Goal: Task Accomplishment & Management: Manage account settings

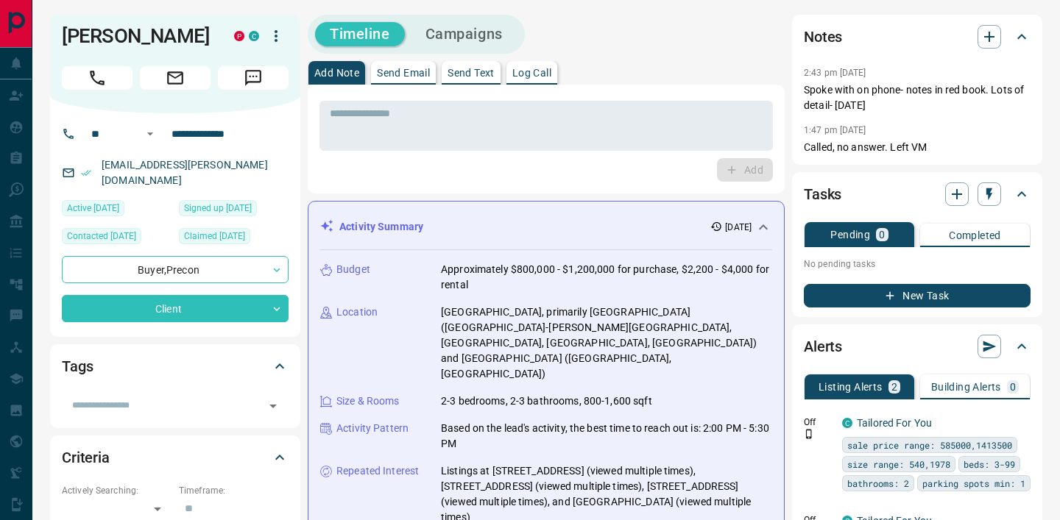
scroll to position [596, 0]
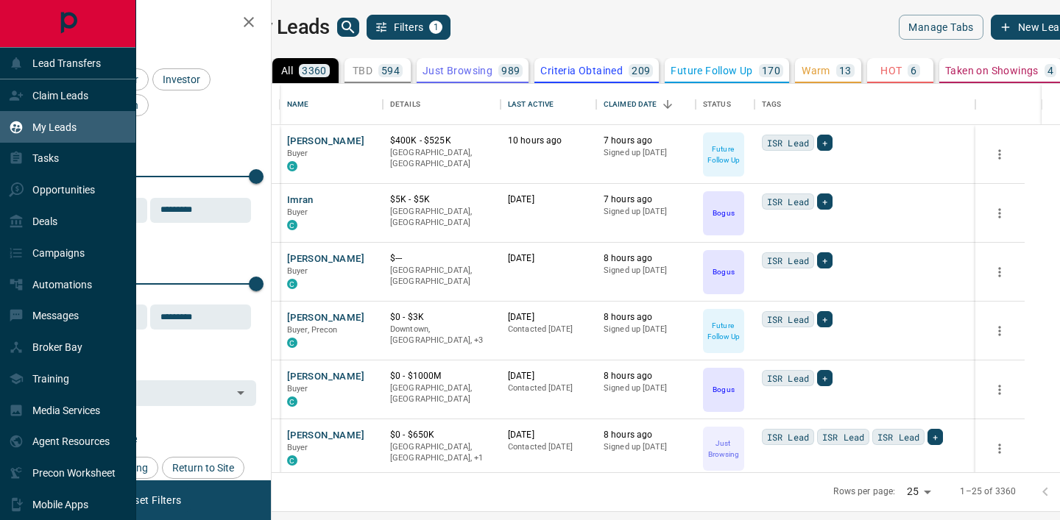
scroll to position [389, 781]
click at [32, 106] on div "Claim Leads" at bounding box center [48, 95] width 79 height 24
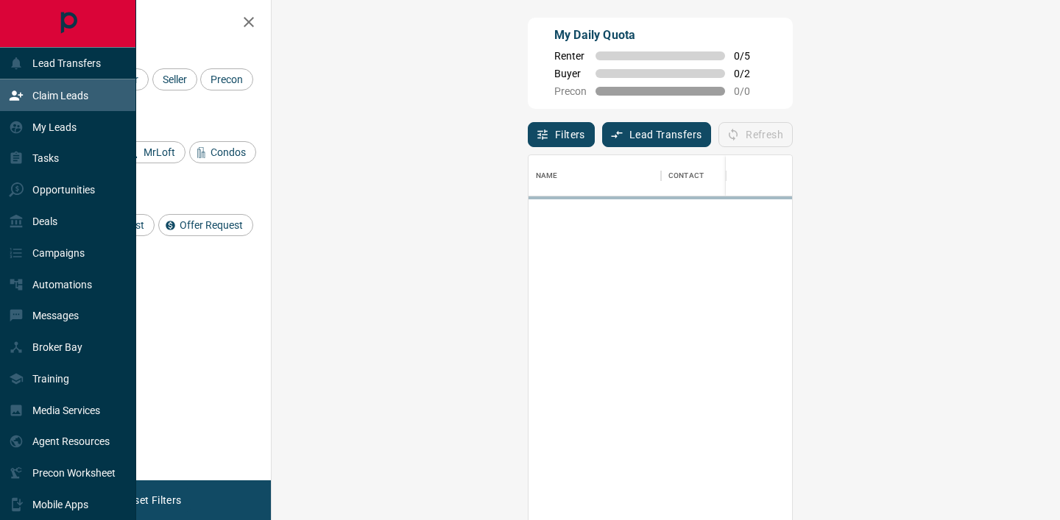
scroll to position [392, 756]
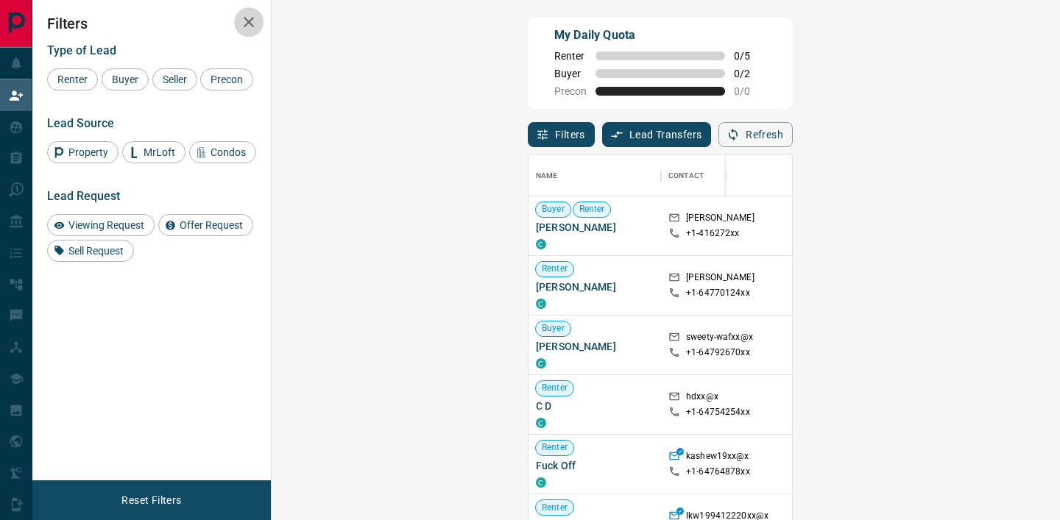
click at [246, 15] on icon "button" at bounding box center [249, 22] width 18 height 18
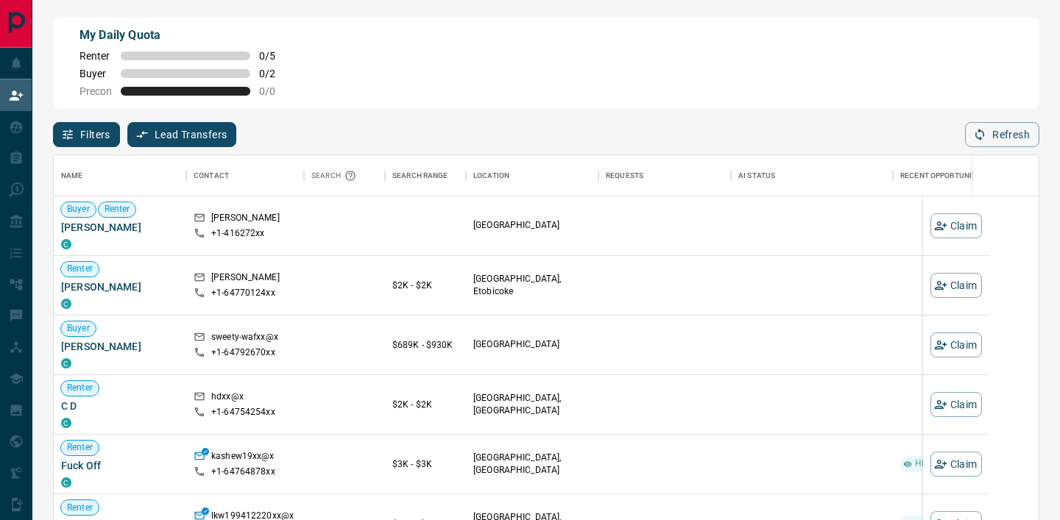
scroll to position [392, 984]
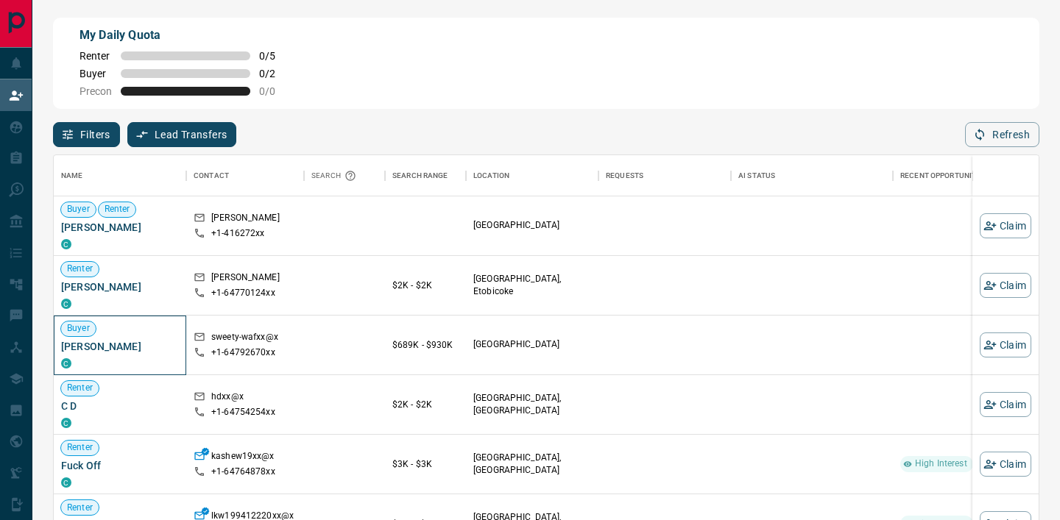
click at [100, 346] on span "[PERSON_NAME]" at bounding box center [120, 346] width 118 height 15
click at [1024, 340] on button "Claim" at bounding box center [1005, 345] width 52 height 25
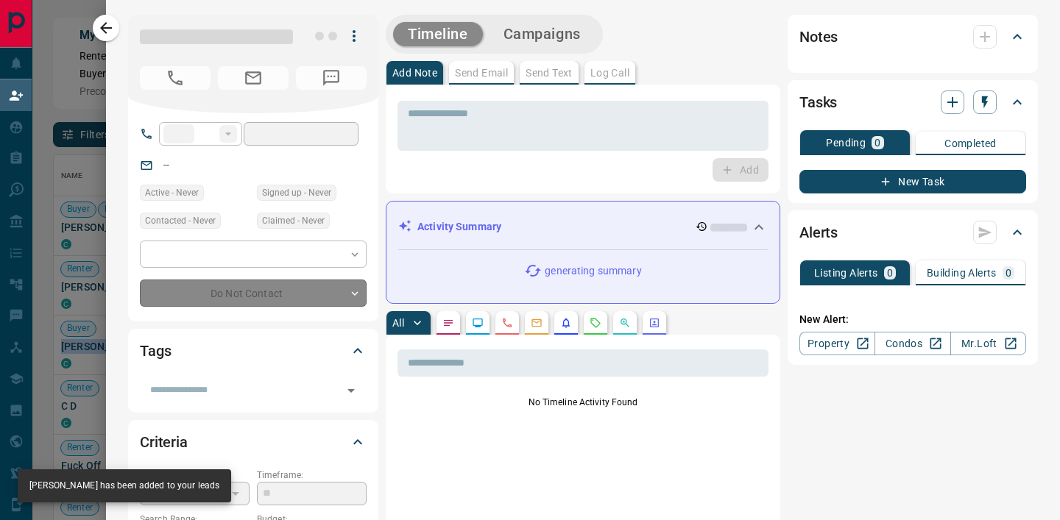
type input "**"
type input "**********"
type input "**"
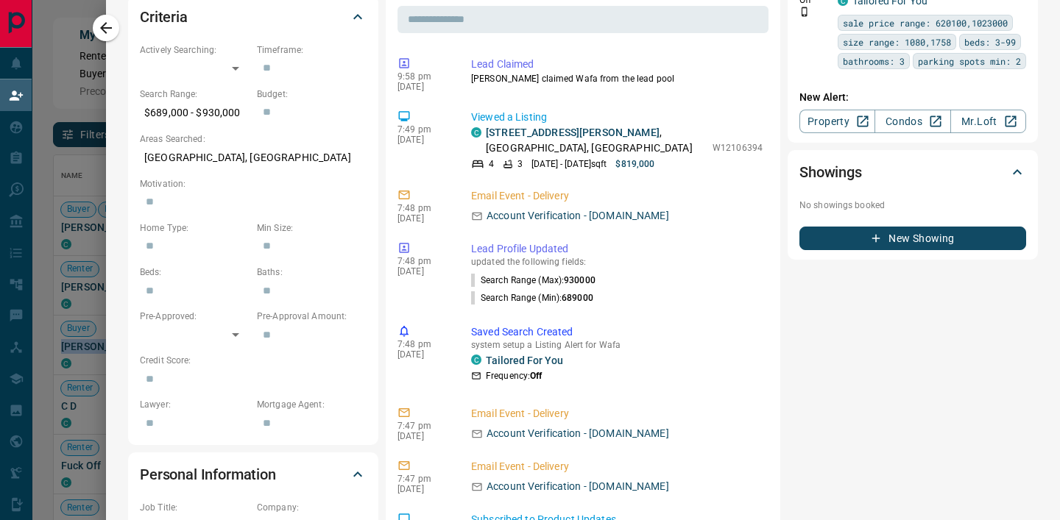
scroll to position [0, 0]
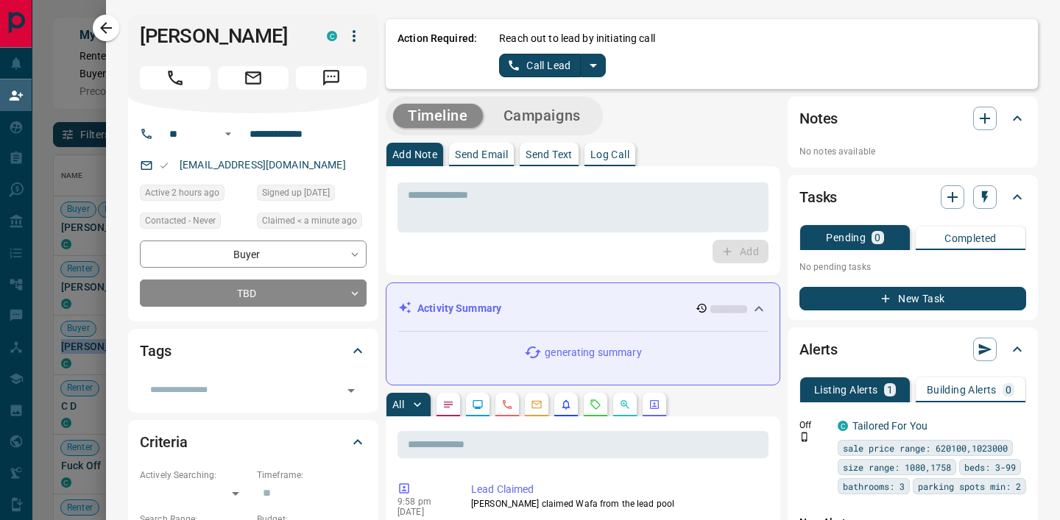
click at [592, 68] on icon "split button" at bounding box center [593, 66] width 18 height 18
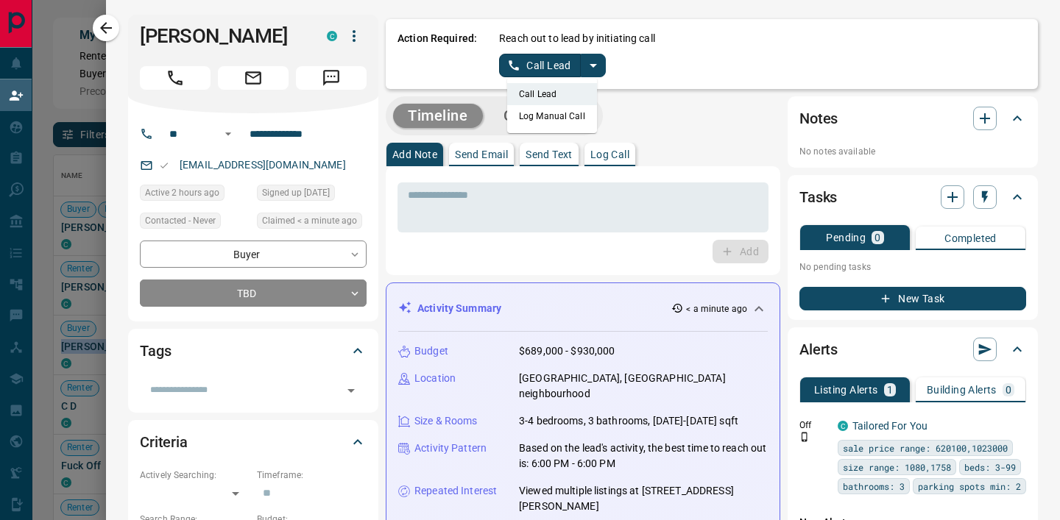
click at [554, 115] on li "Log Manual Call" at bounding box center [552, 116] width 90 height 22
click at [516, 74] on button "Log Manual Call" at bounding box center [547, 66] width 97 height 24
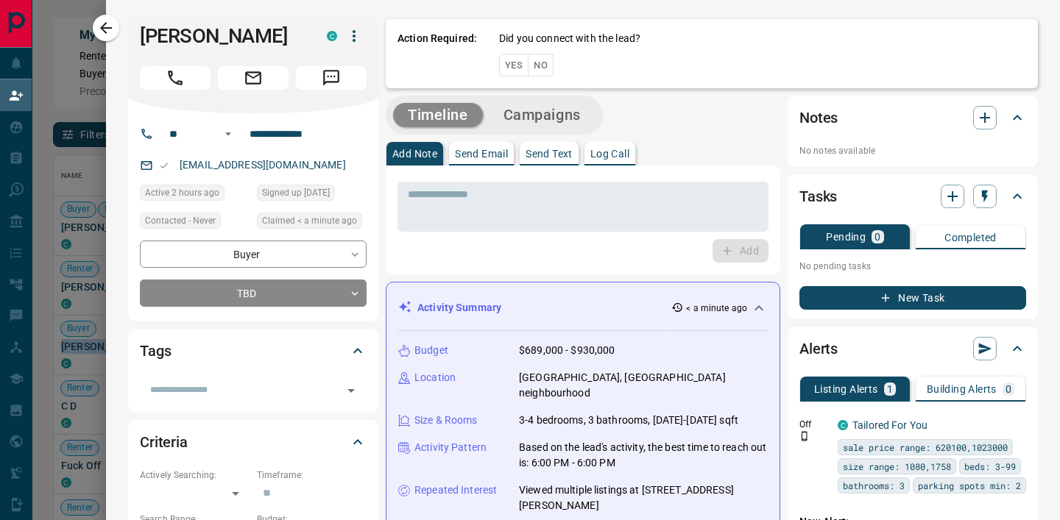
click at [516, 74] on button "Yes" at bounding box center [513, 65] width 29 height 23
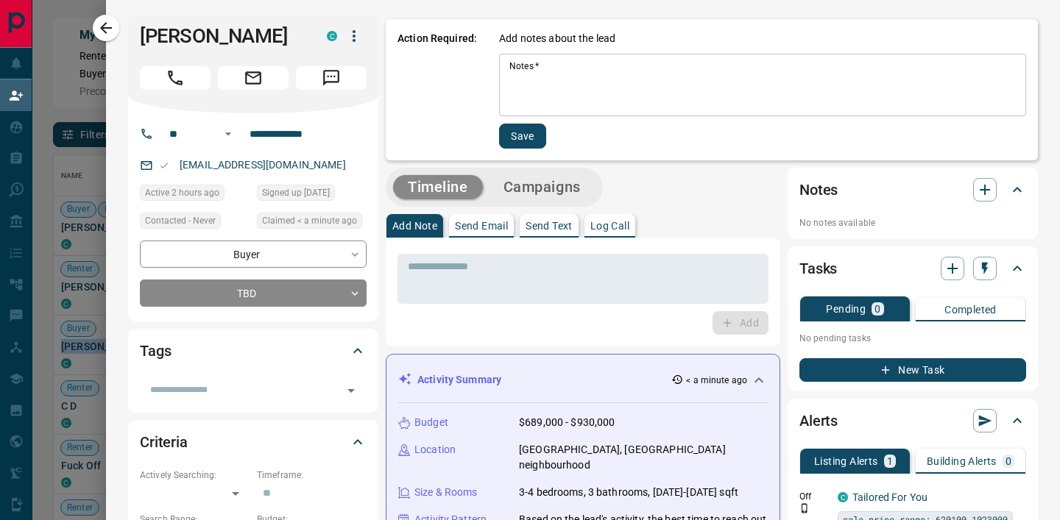
click at [516, 74] on textarea "Notes   *" at bounding box center [762, 85] width 506 height 50
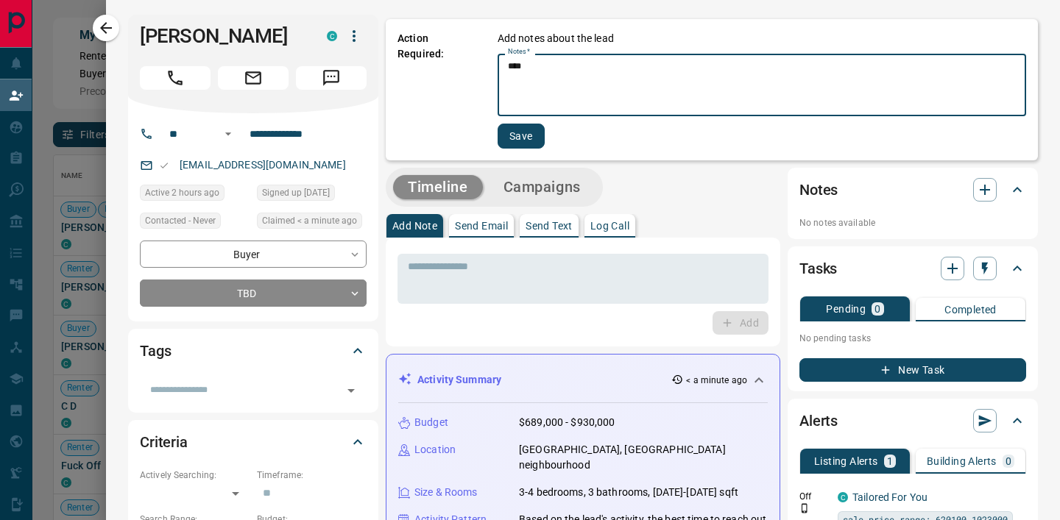
type textarea "****"
click at [508, 141] on button "Save" at bounding box center [520, 136] width 47 height 25
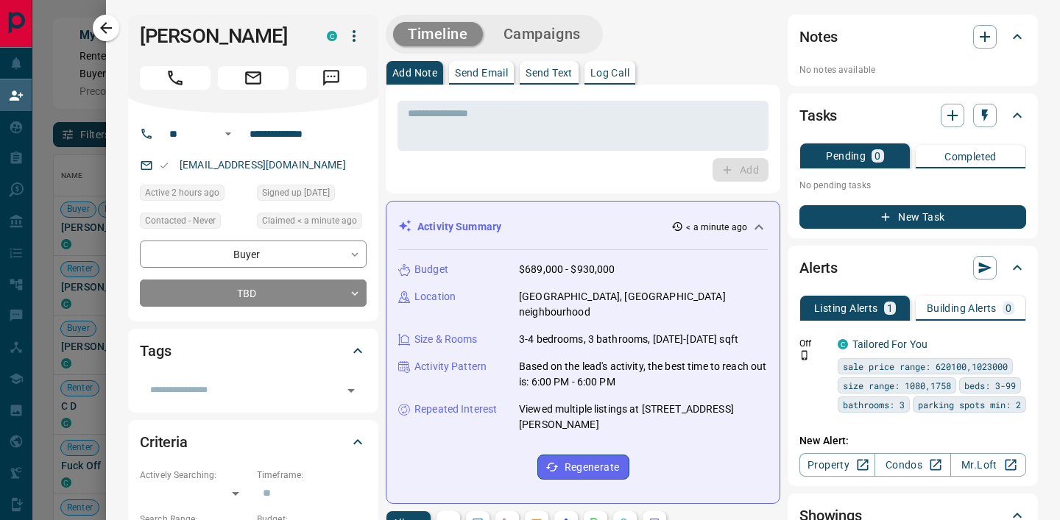
click at [849, 225] on button "New Task" at bounding box center [912, 217] width 227 height 24
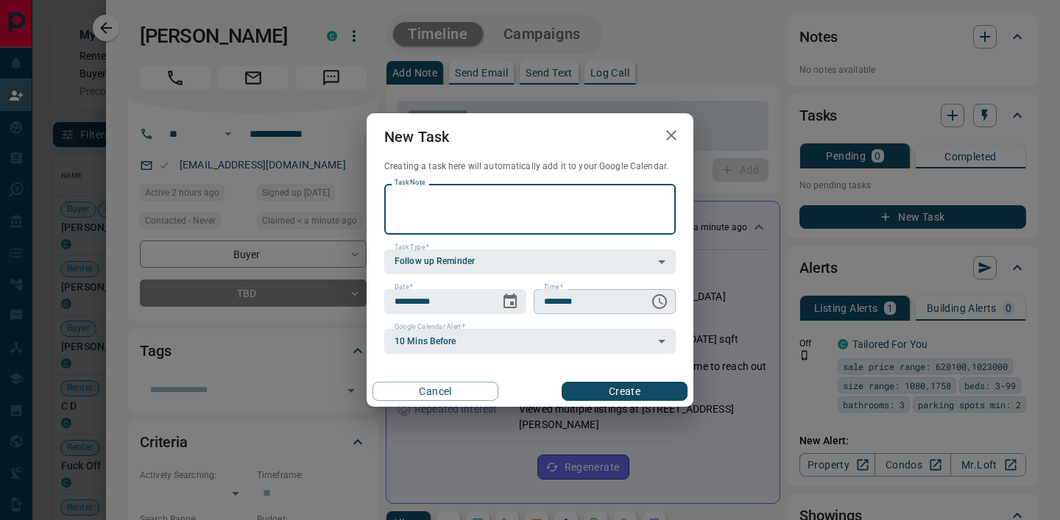
click at [663, 303] on icon "Choose time, selected time is 6:00 AM" at bounding box center [659, 302] width 18 height 18
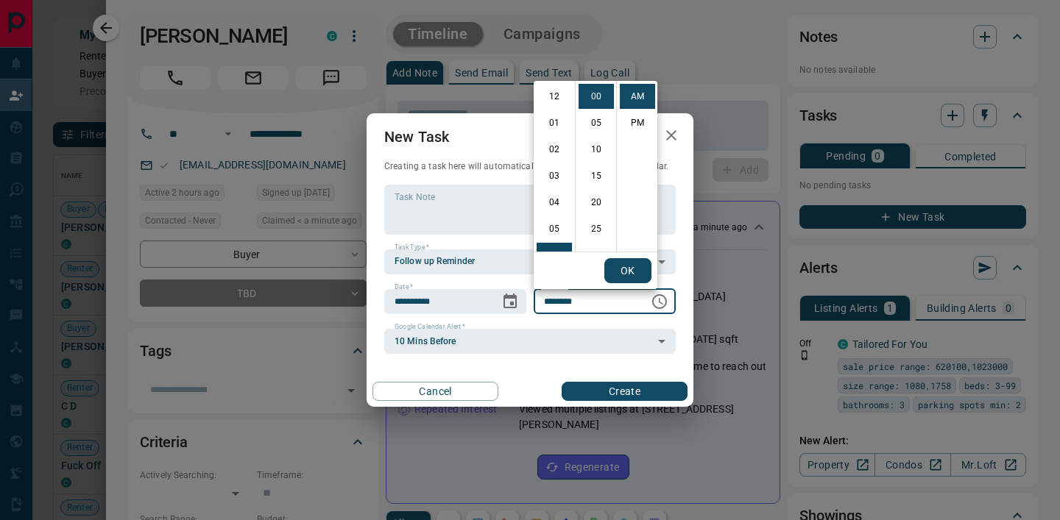
scroll to position [159, 0]
click at [554, 223] on li "11" at bounding box center [553, 228] width 35 height 25
type input "********"
click at [619, 273] on button "OK" at bounding box center [627, 270] width 47 height 25
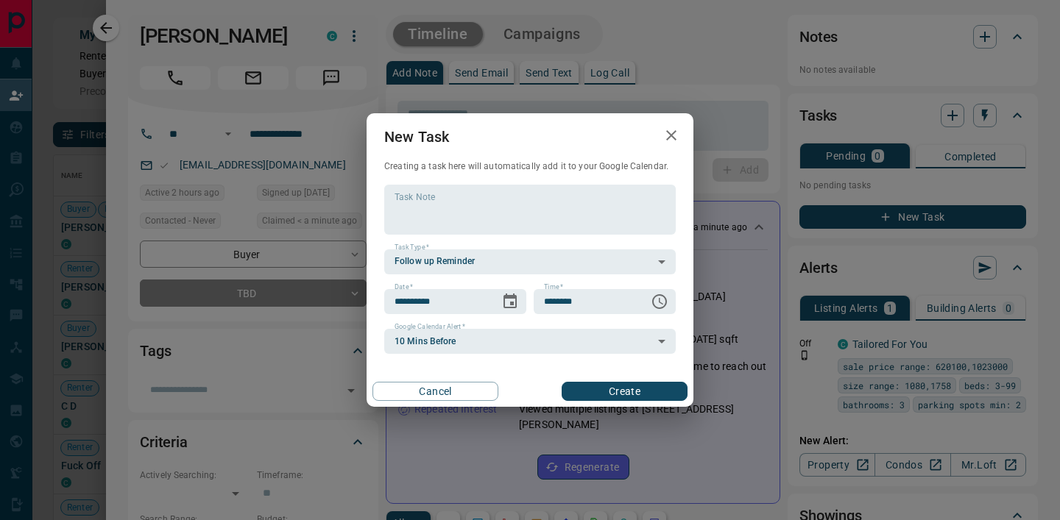
click at [610, 390] on button "Create" at bounding box center [624, 391] width 126 height 19
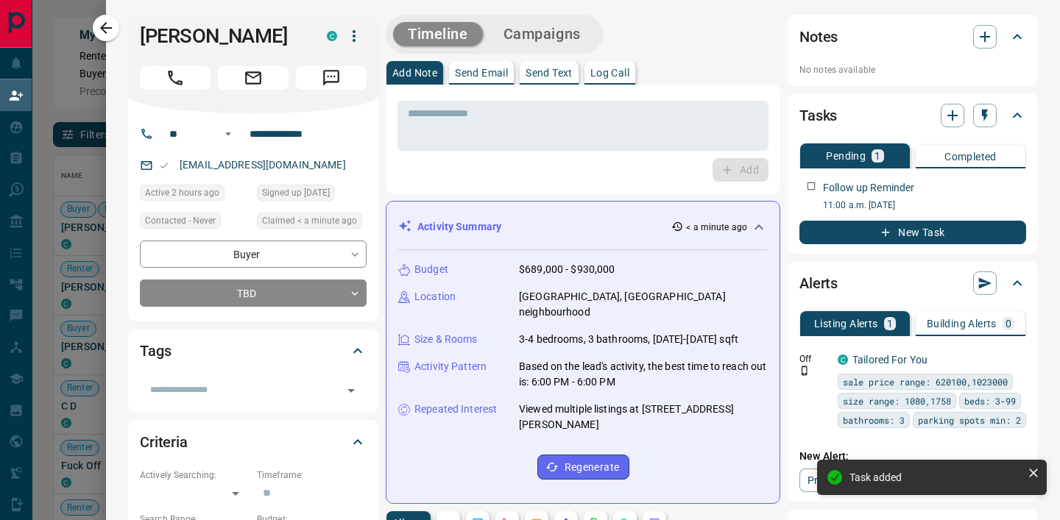
click at [90, 241] on div at bounding box center [530, 260] width 1060 height 520
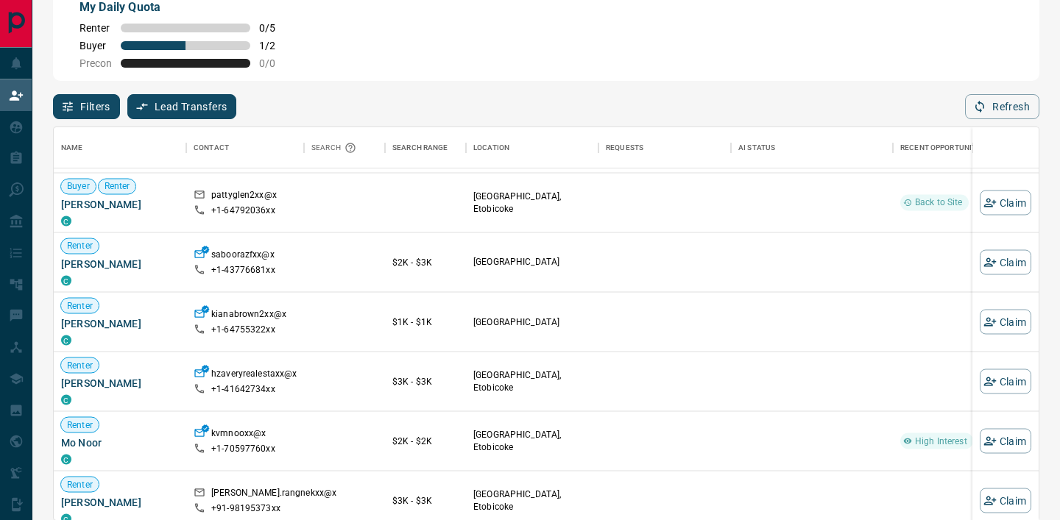
scroll to position [29983, 0]
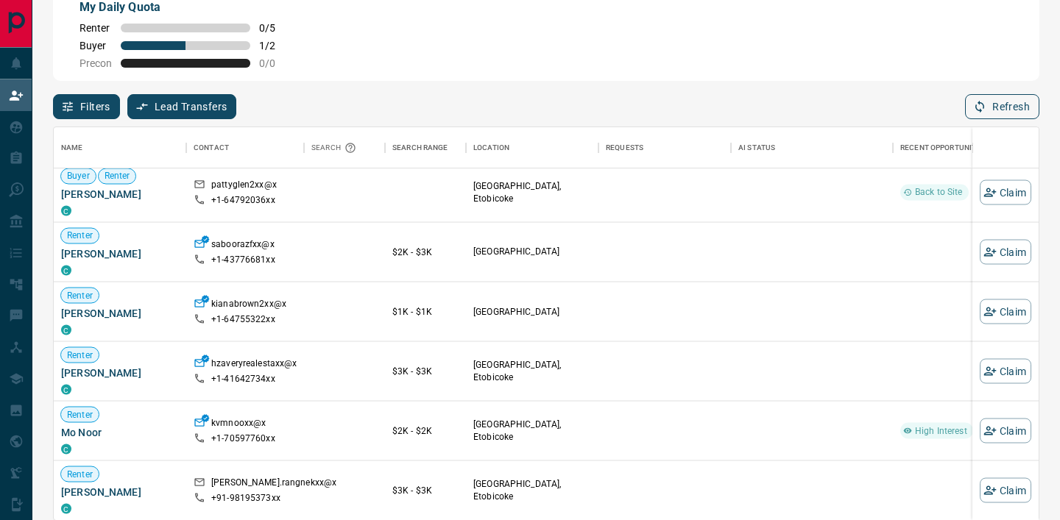
click at [1002, 101] on button "Refresh" at bounding box center [1002, 106] width 74 height 25
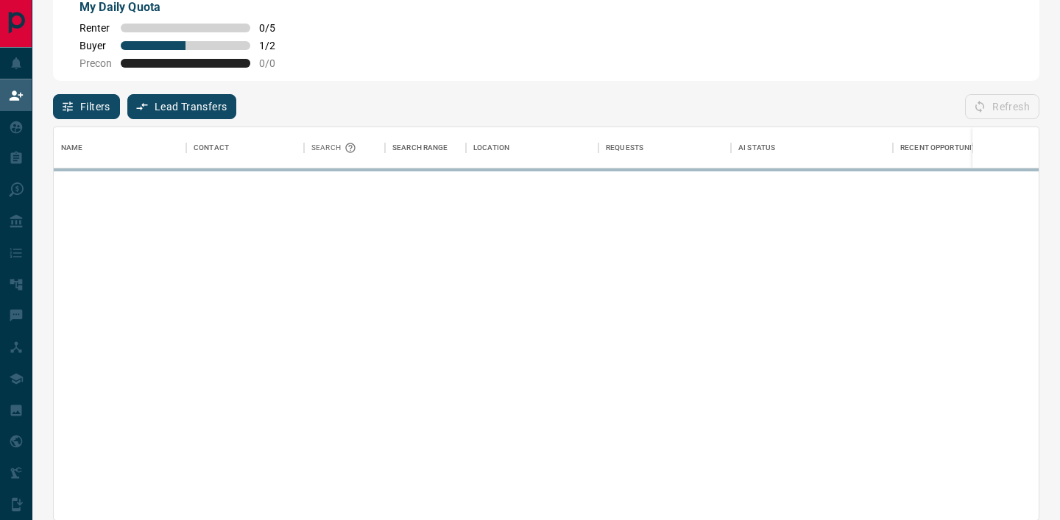
scroll to position [392, 984]
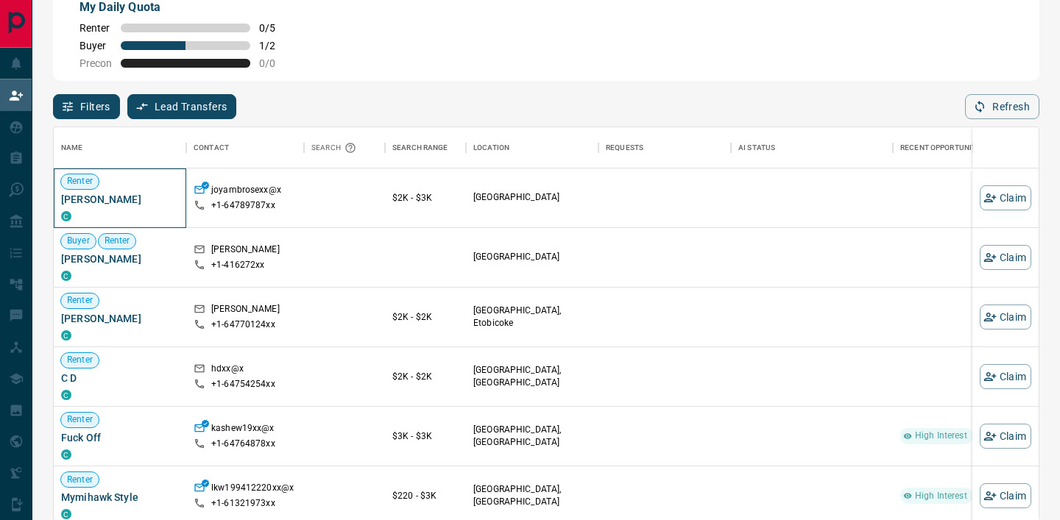
click at [99, 198] on span "[PERSON_NAME]" at bounding box center [120, 199] width 118 height 15
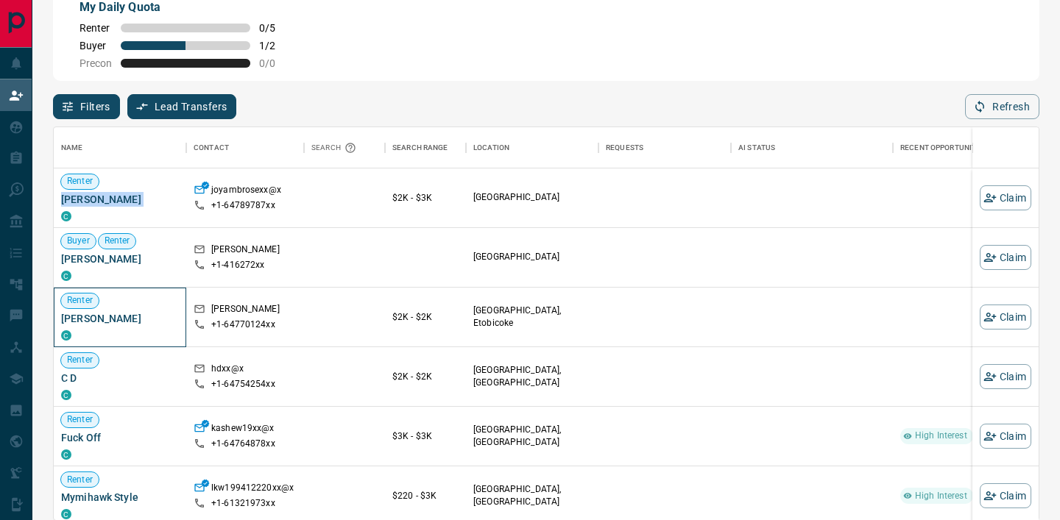
click at [124, 315] on span "[PERSON_NAME]" at bounding box center [120, 318] width 118 height 15
click at [453, 81] on div "Filters Lead Transfers 0 Refresh" at bounding box center [546, 100] width 986 height 38
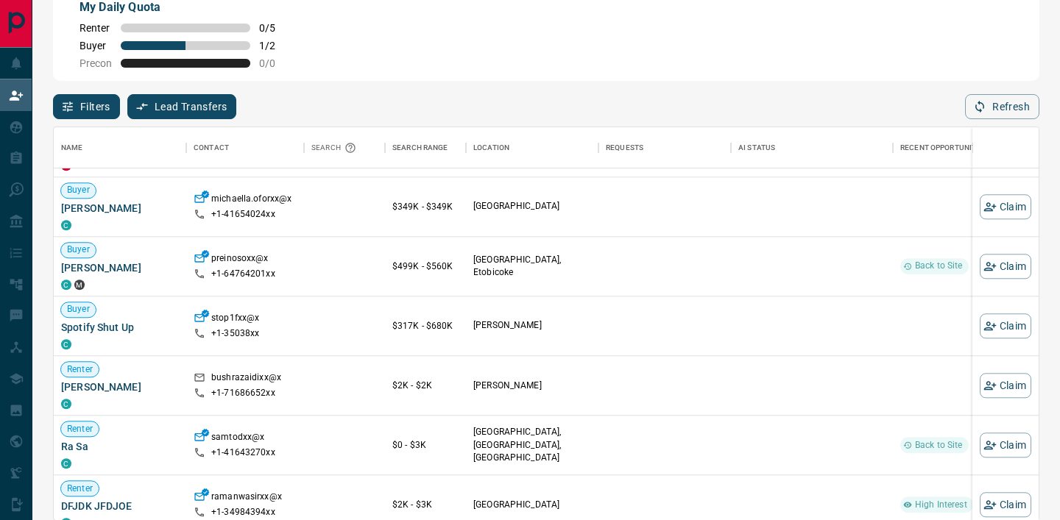
scroll to position [1381, 0]
click at [111, 207] on span "[PERSON_NAME]" at bounding box center [120, 209] width 118 height 15
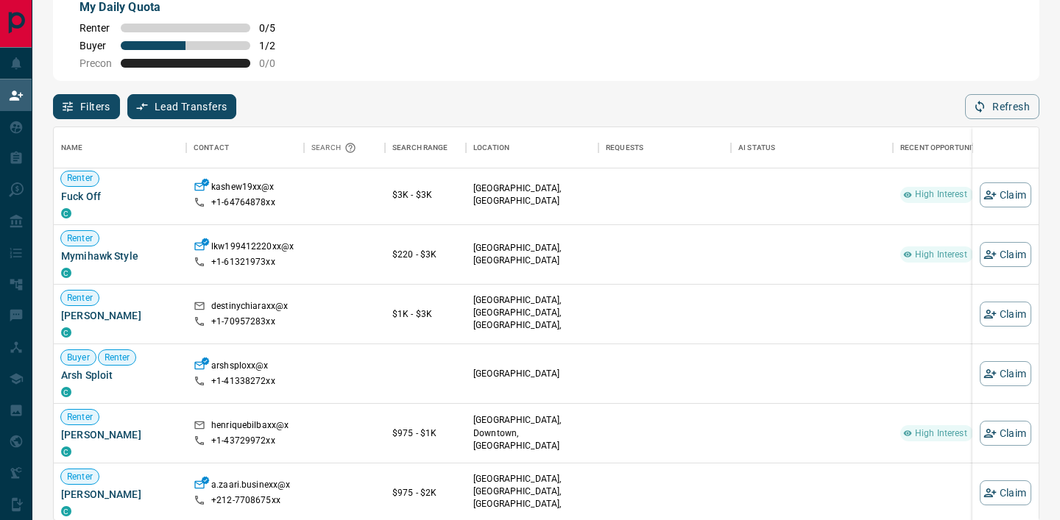
scroll to position [0, 0]
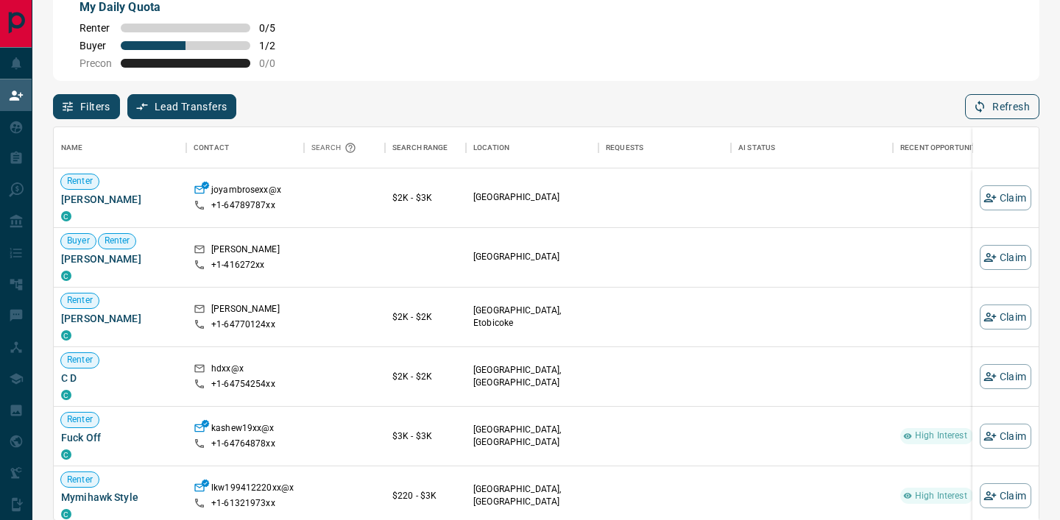
click at [973, 104] on icon "button" at bounding box center [979, 106] width 13 height 13
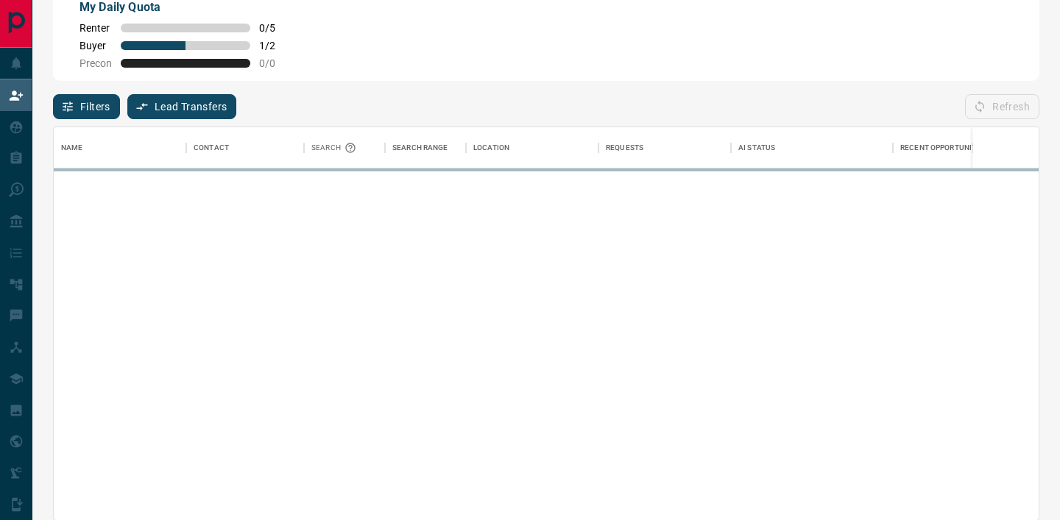
scroll to position [392, 984]
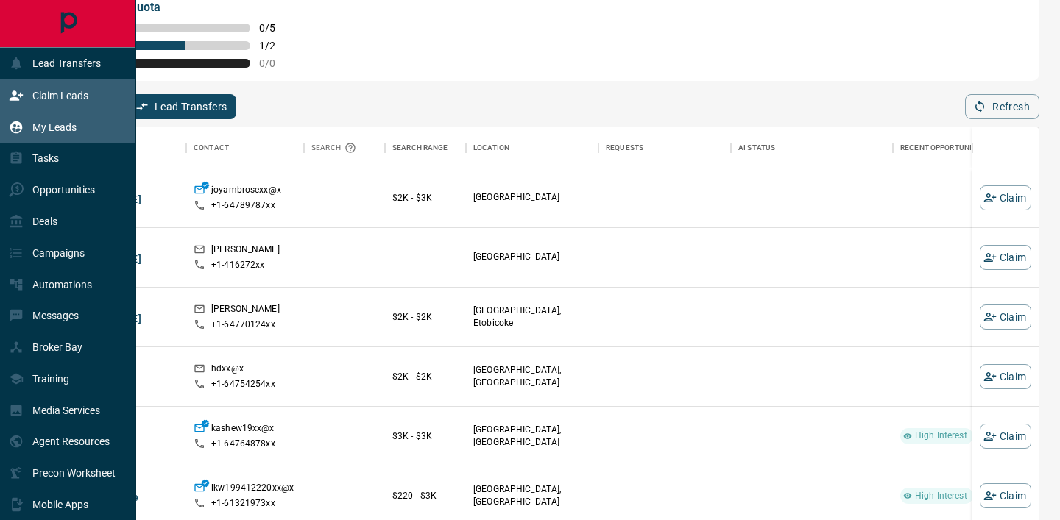
click at [22, 118] on div "My Leads" at bounding box center [43, 127] width 68 height 24
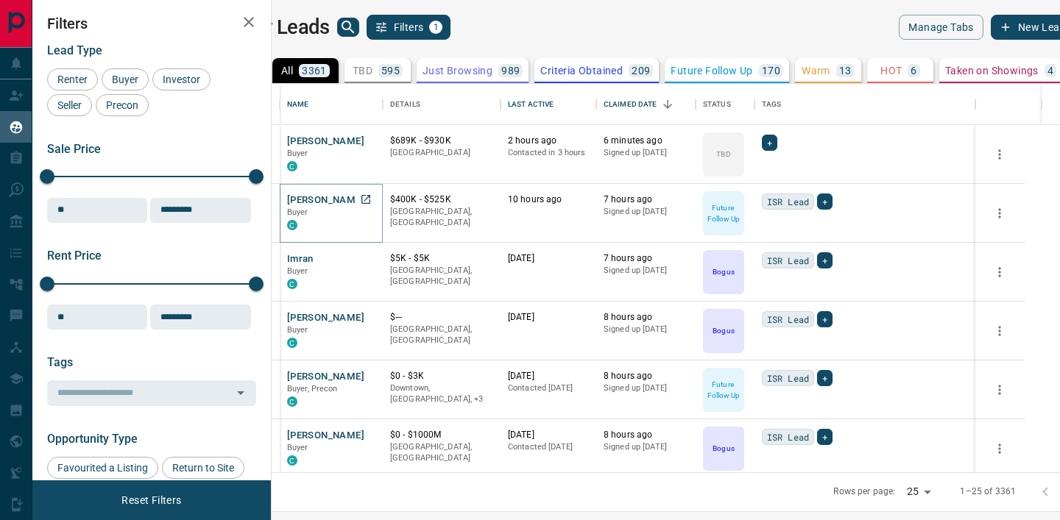
click at [364, 203] on button "[PERSON_NAME]" at bounding box center [325, 201] width 77 height 14
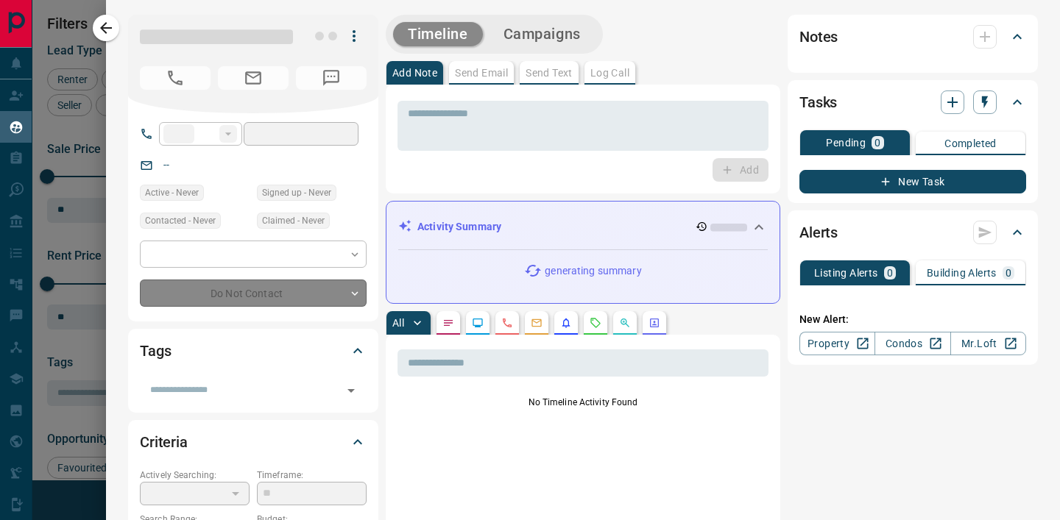
type input "**"
type input "**********"
type input "*"
type input "*********"
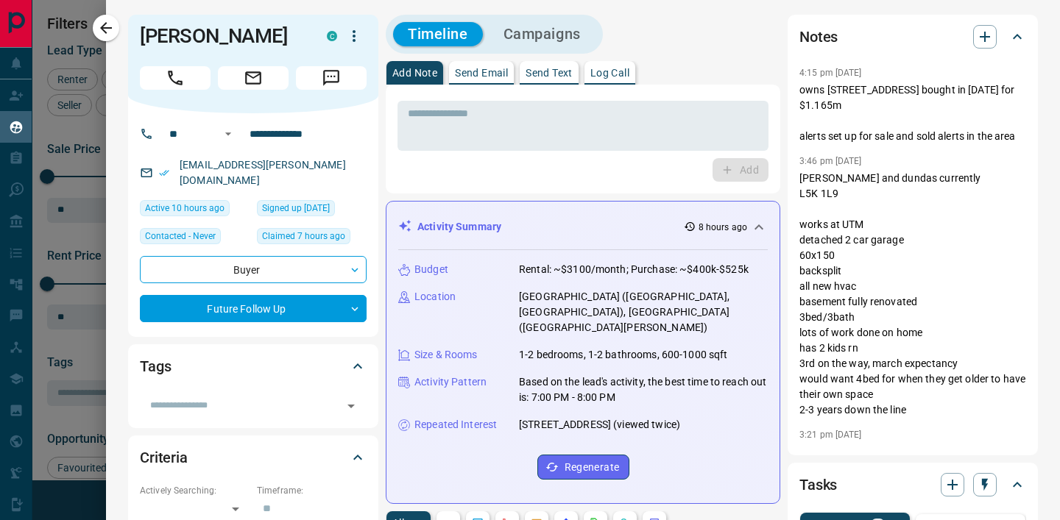
click at [95, 329] on div at bounding box center [530, 260] width 1060 height 520
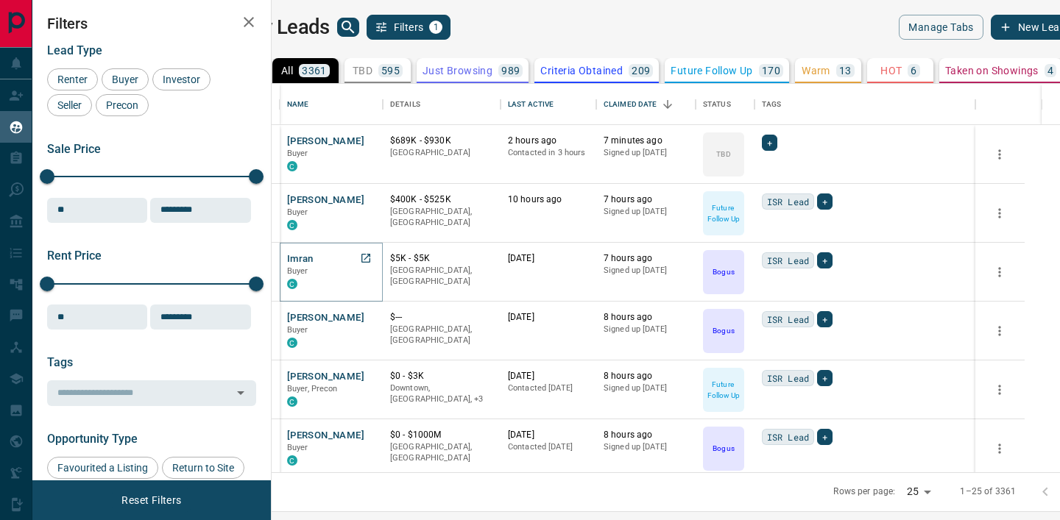
click at [313, 265] on button "Imran" at bounding box center [300, 259] width 26 height 14
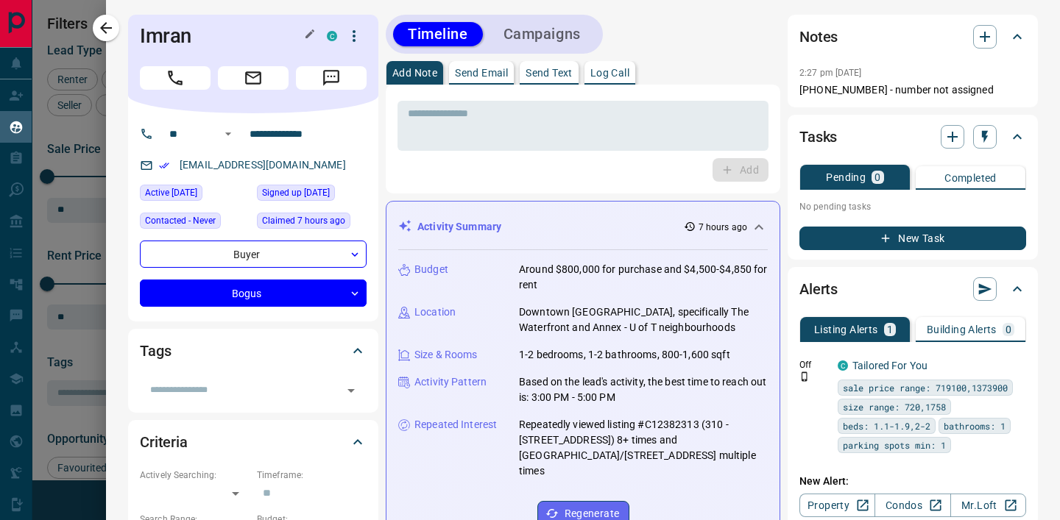
click at [305, 36] on icon "button" at bounding box center [309, 33] width 9 height 9
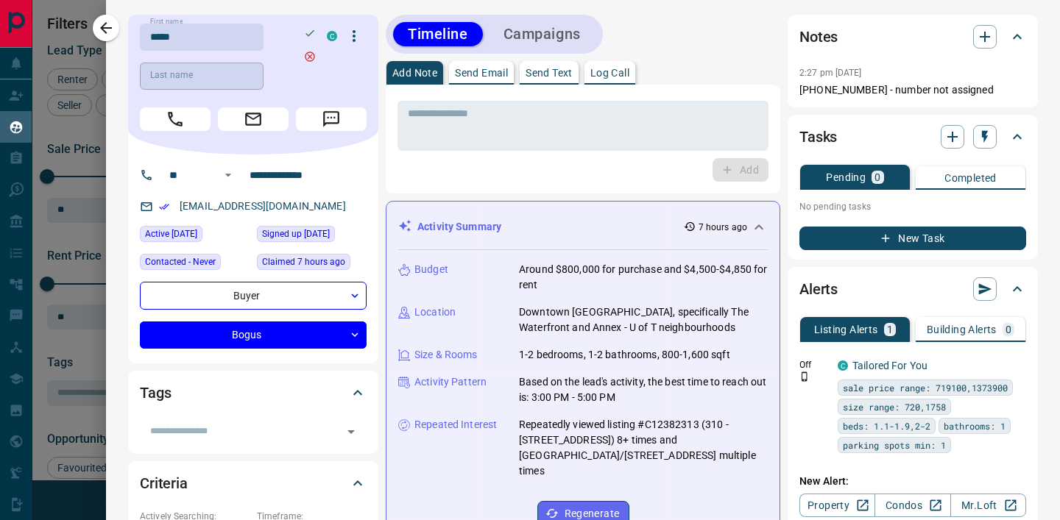
click at [208, 72] on input "Last name" at bounding box center [202, 76] width 124 height 27
type input "*****"
click at [308, 32] on icon "button" at bounding box center [310, 33] width 12 height 12
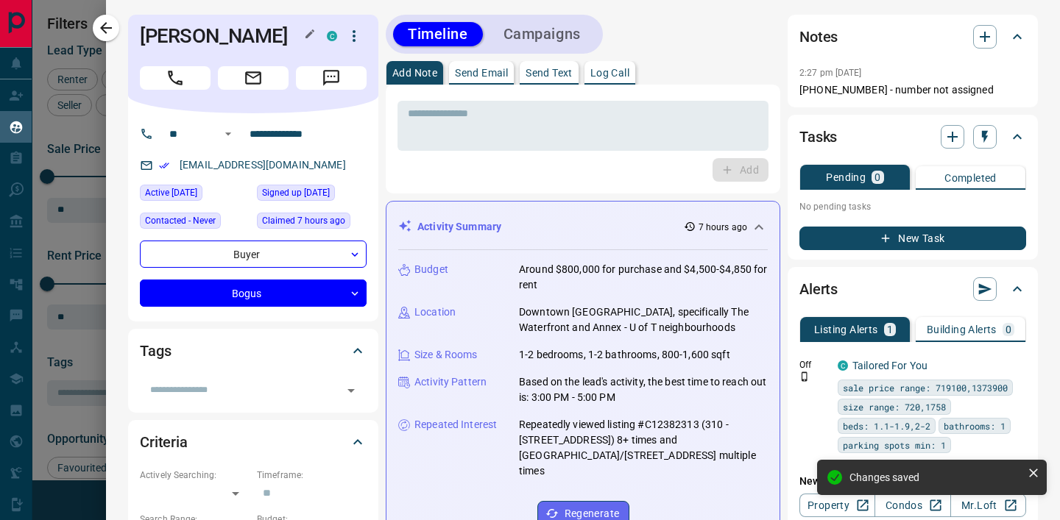
click at [215, 36] on h1 "[PERSON_NAME]" at bounding box center [222, 36] width 165 height 24
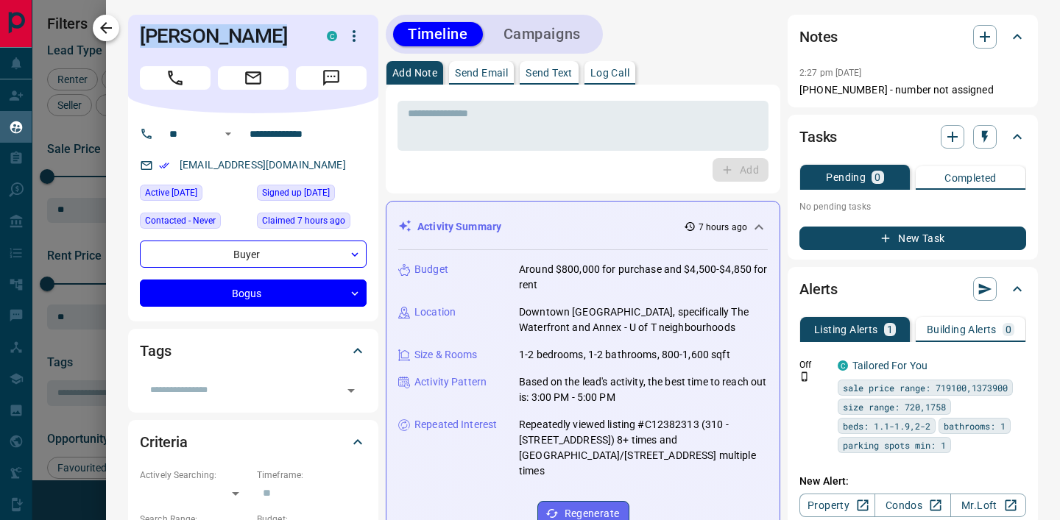
click at [106, 26] on icon "button" at bounding box center [106, 28] width 18 height 18
